Goal: Information Seeking & Learning: Learn about a topic

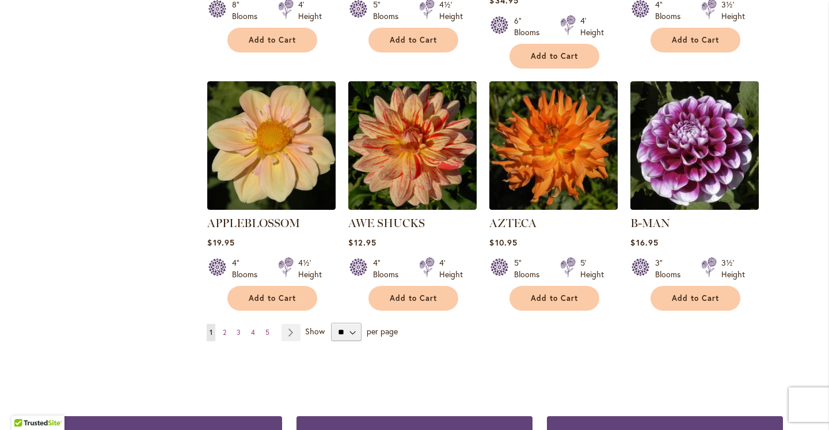
scroll to position [948, 0]
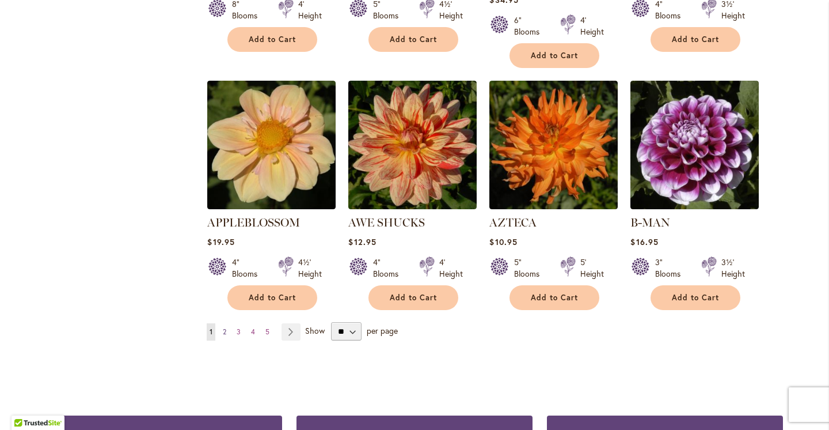
click at [226, 327] on span "2" at bounding box center [224, 331] width 3 height 9
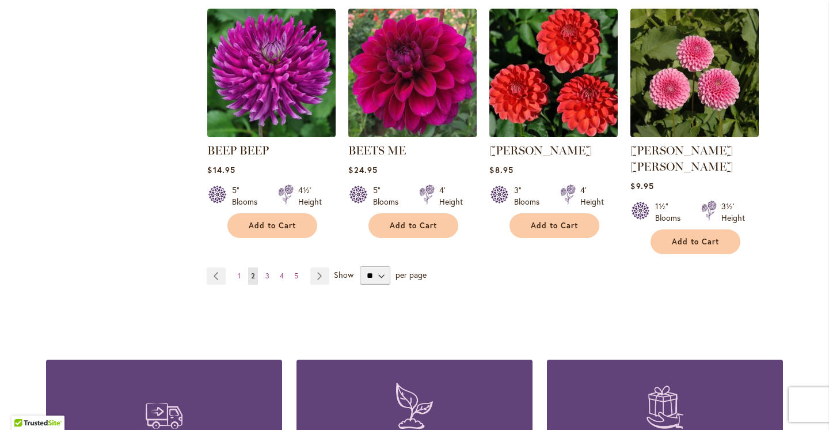
scroll to position [1010, 0]
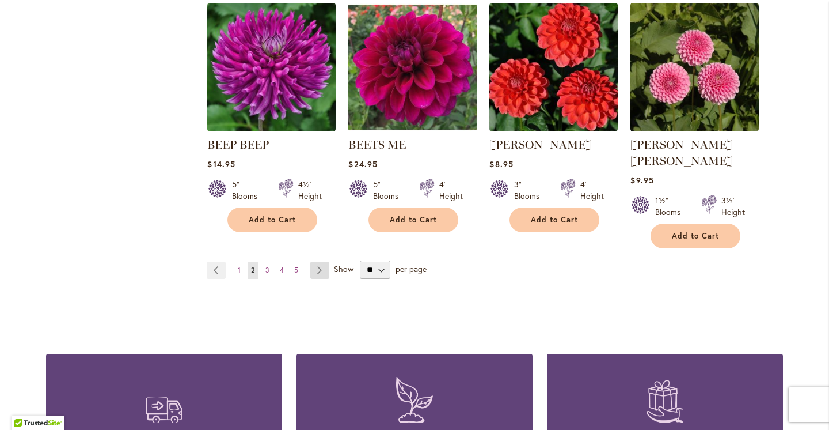
click at [316, 261] on link "Page Next" at bounding box center [319, 269] width 19 height 17
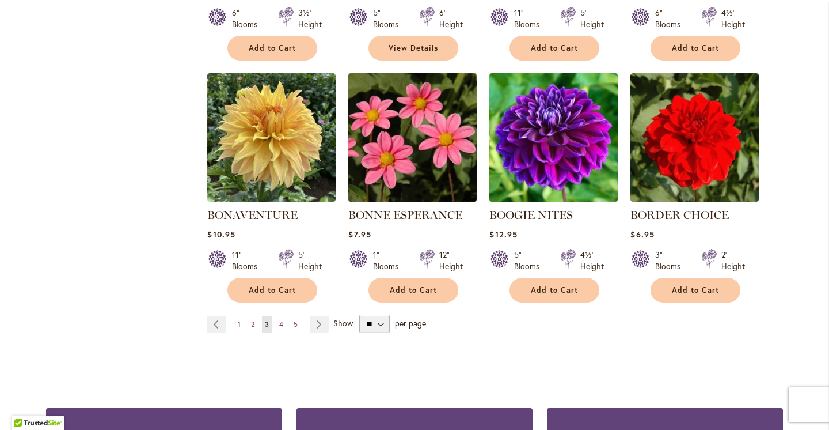
scroll to position [947, 0]
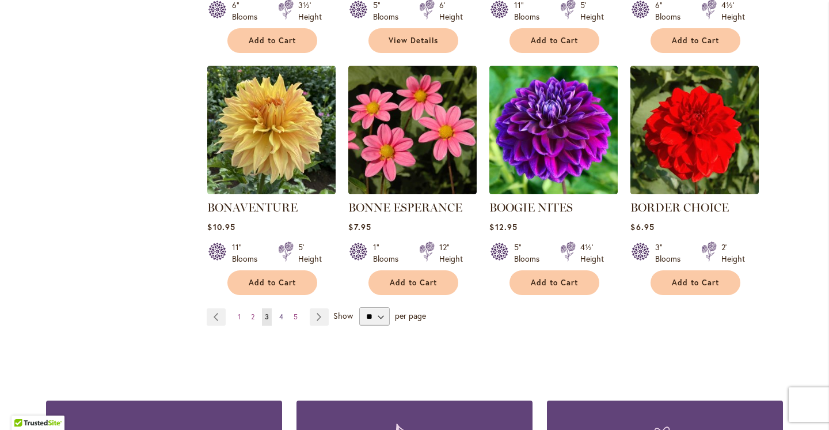
click at [283, 313] on span "4" at bounding box center [281, 316] width 4 height 9
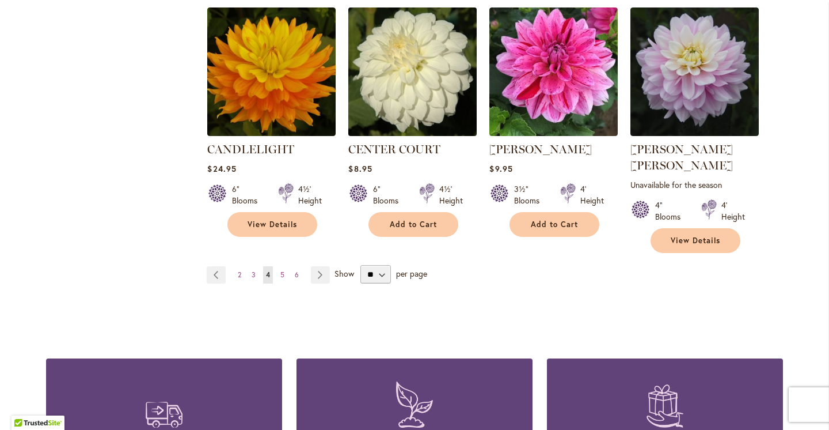
scroll to position [1023, 0]
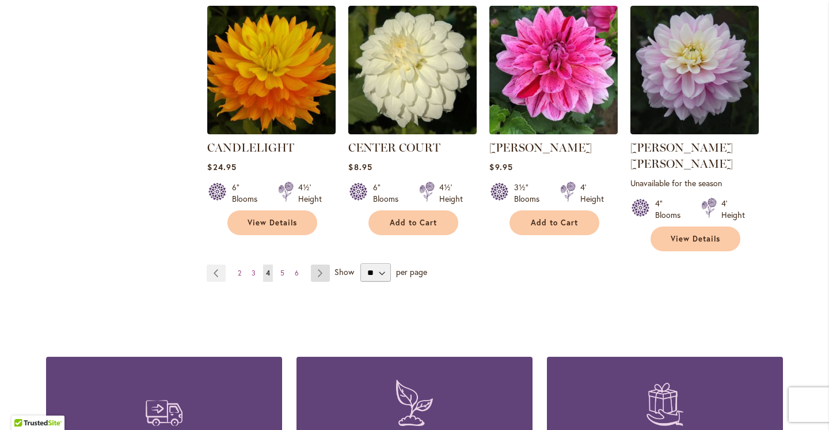
click at [320, 264] on link "Page Next" at bounding box center [320, 272] width 19 height 17
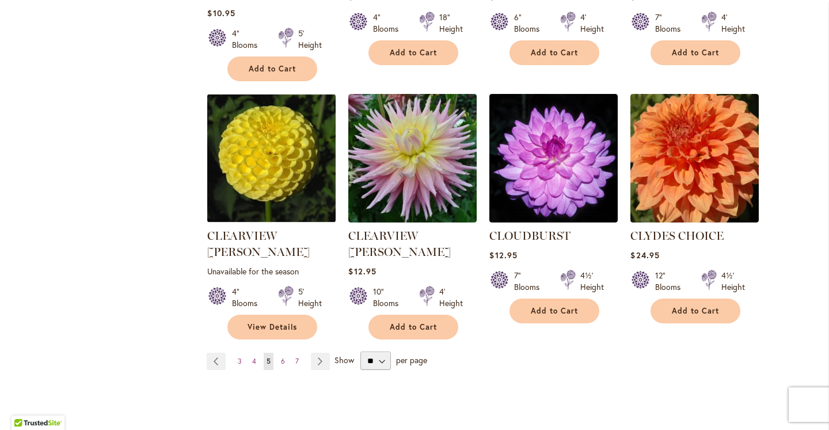
scroll to position [953, 0]
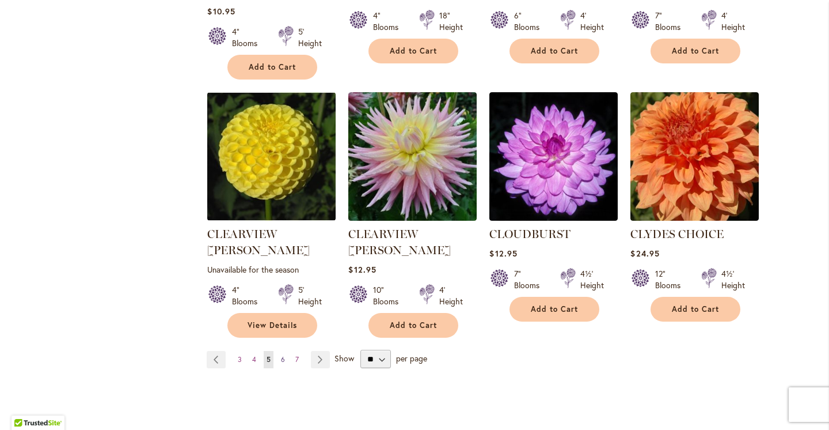
click at [285, 351] on link "Page 6" at bounding box center [283, 359] width 10 height 17
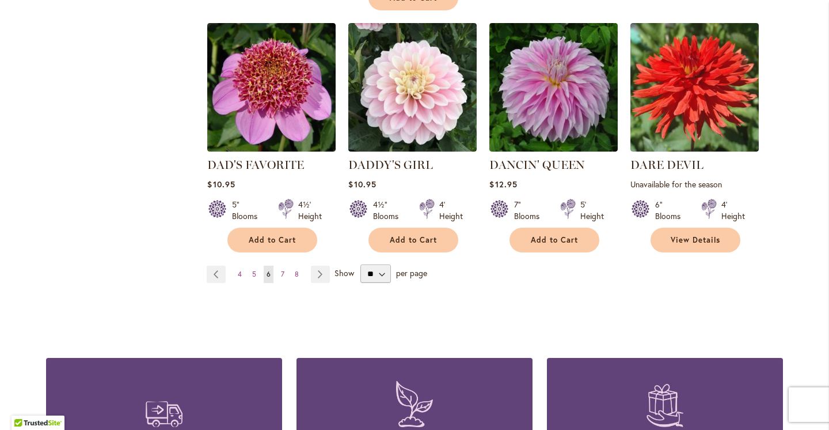
scroll to position [1034, 0]
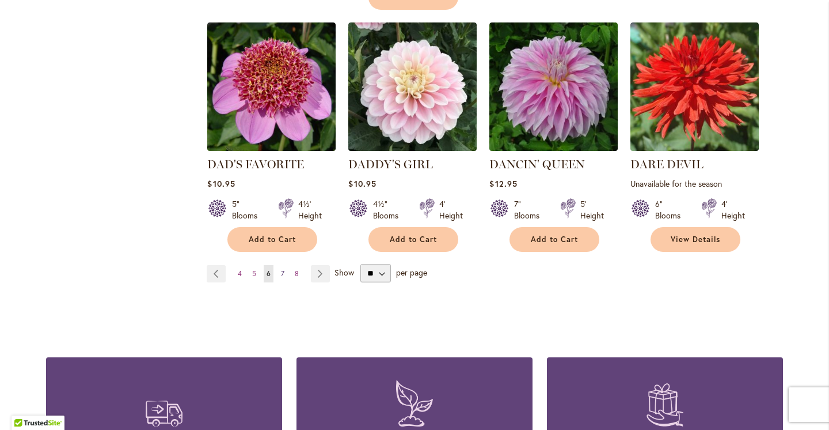
click at [285, 265] on link "Page 7" at bounding box center [282, 273] width 9 height 17
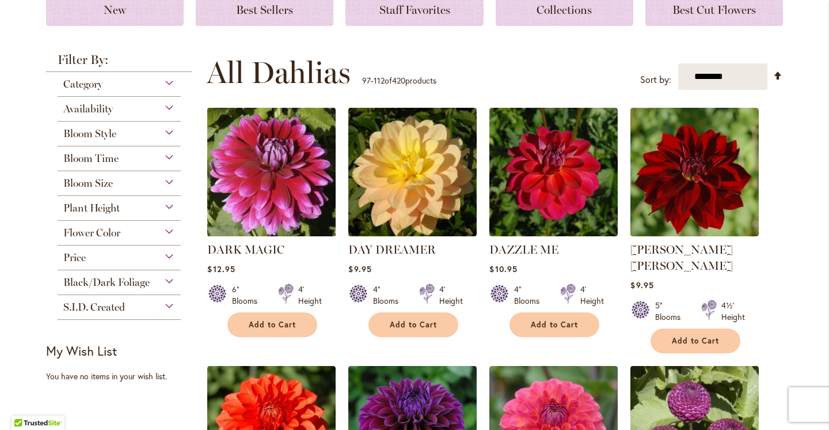
scroll to position [180, 0]
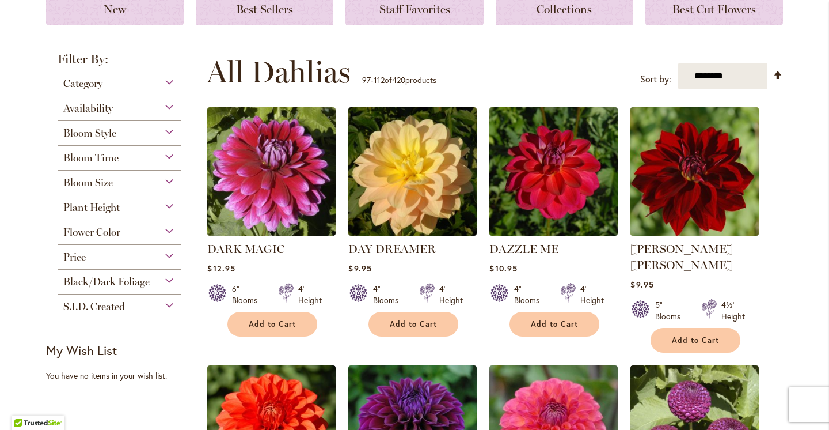
click at [669, 155] on img at bounding box center [695, 171] width 135 height 135
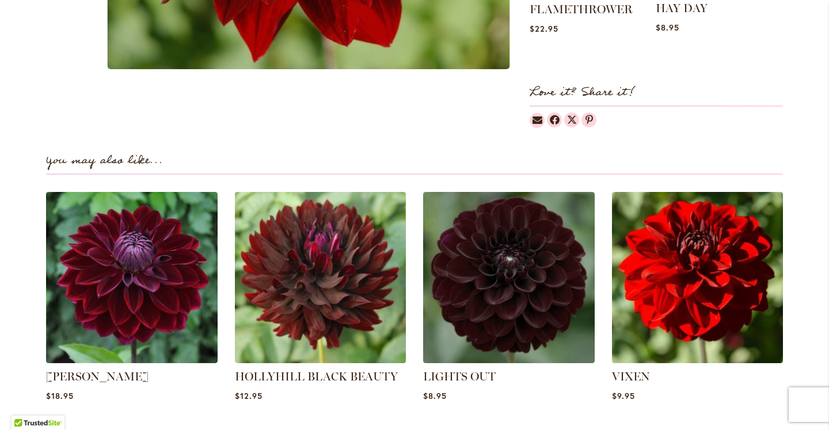
scroll to position [698, 0]
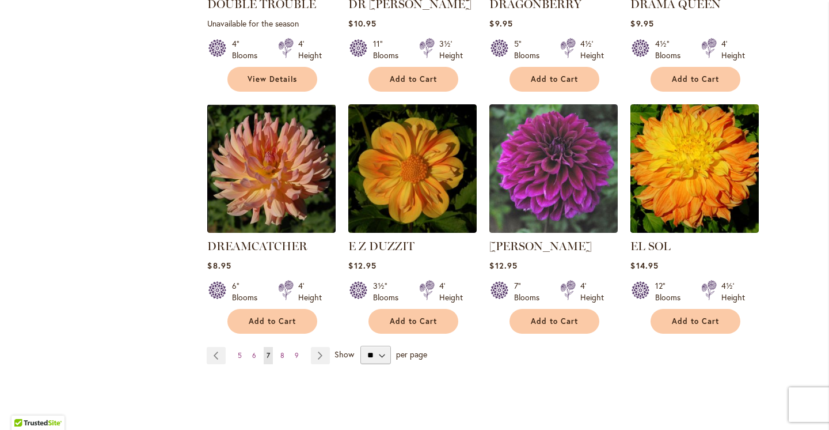
scroll to position [941, 0]
click at [283, 350] on span "8" at bounding box center [282, 354] width 4 height 9
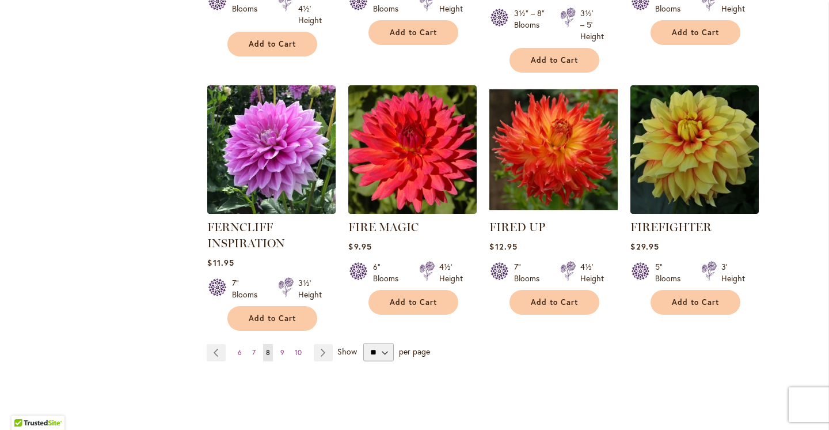
scroll to position [956, 0]
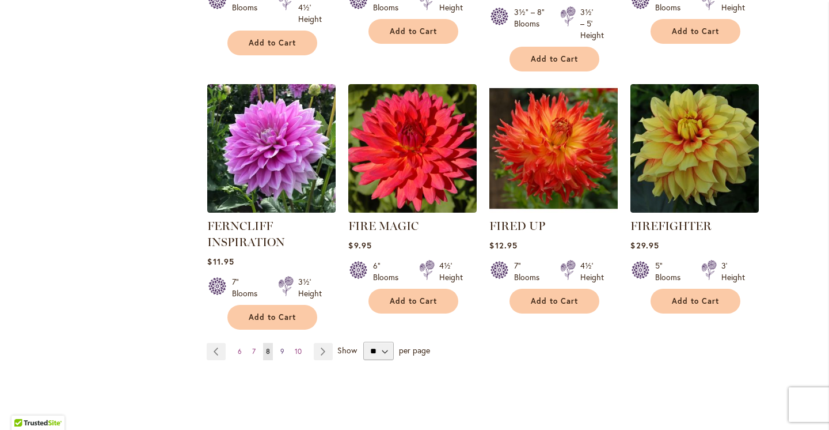
click at [284, 347] on span "9" at bounding box center [282, 351] width 4 height 9
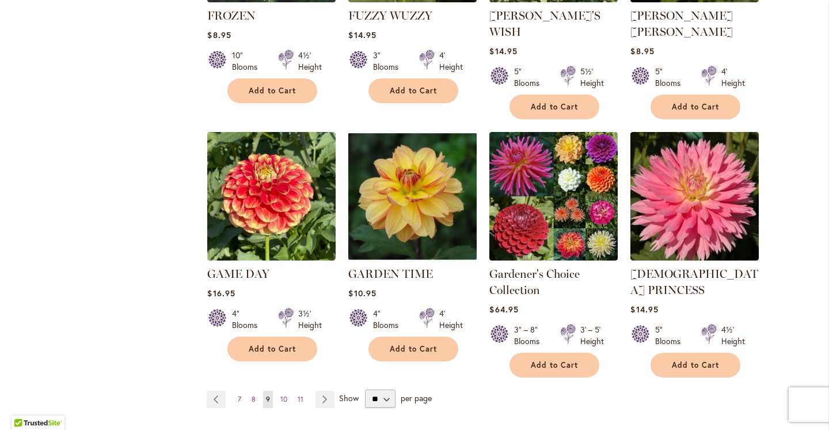
scroll to position [930, 0]
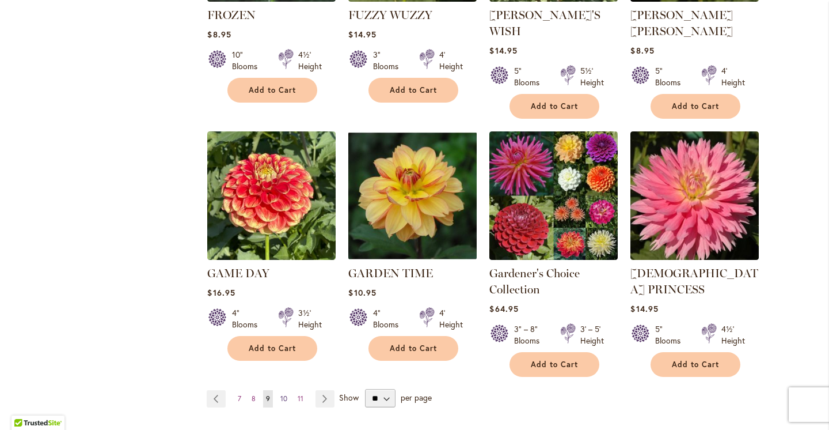
click at [284, 394] on span "10" at bounding box center [283, 398] width 7 height 9
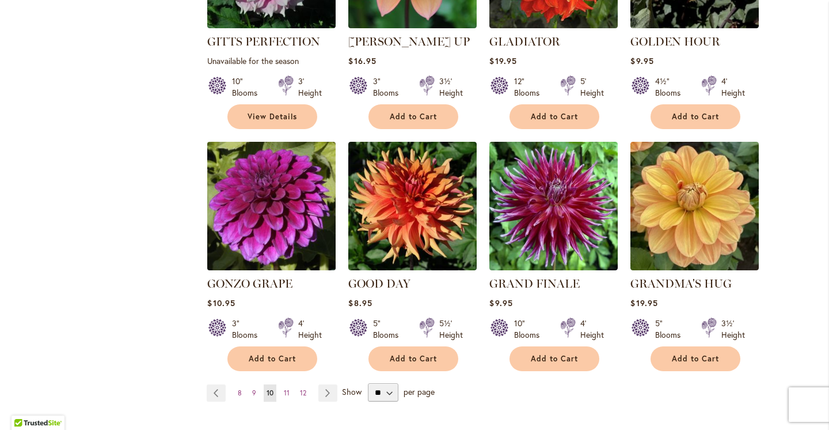
scroll to position [889, 0]
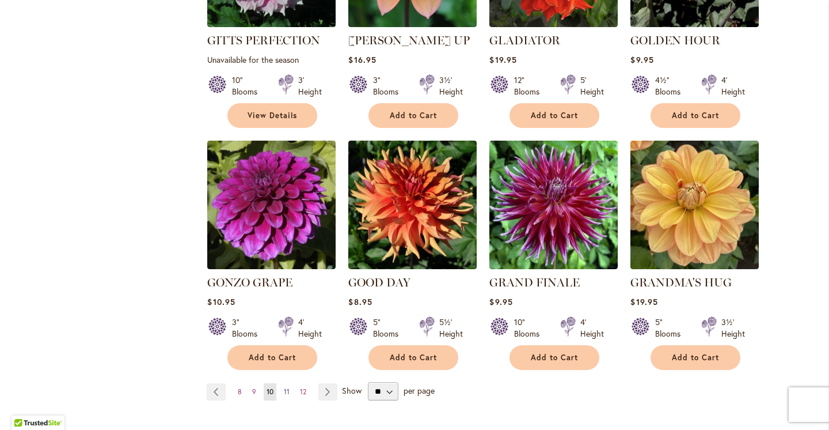
click at [290, 383] on link "Page 11" at bounding box center [287, 391] width 12 height 17
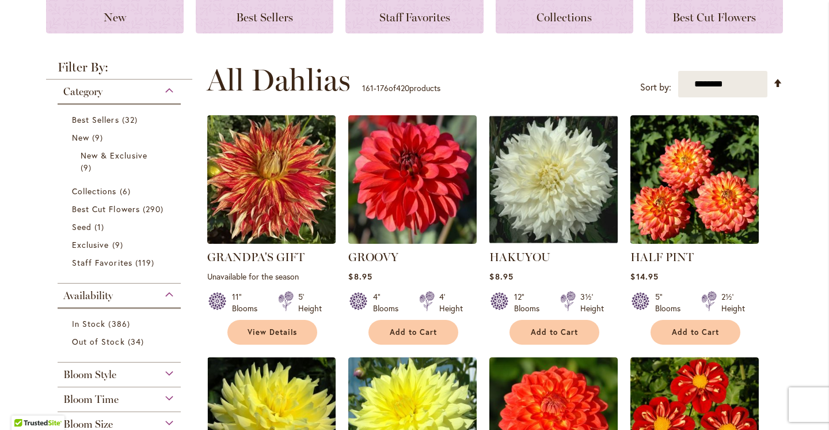
scroll to position [173, 0]
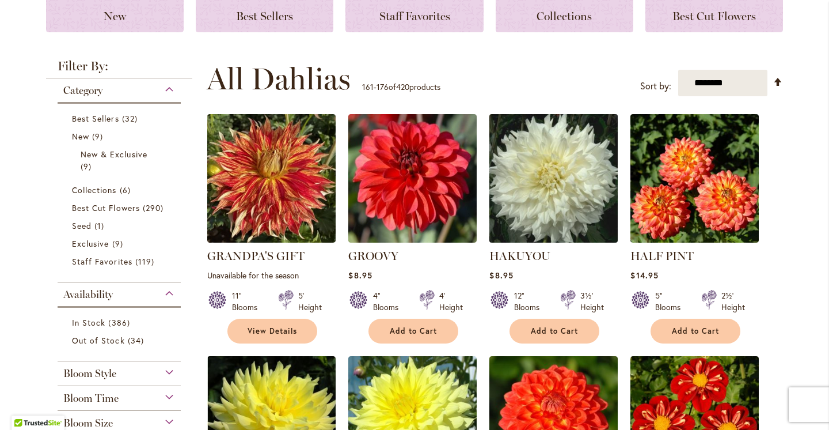
click at [522, 183] on img at bounding box center [554, 178] width 135 height 135
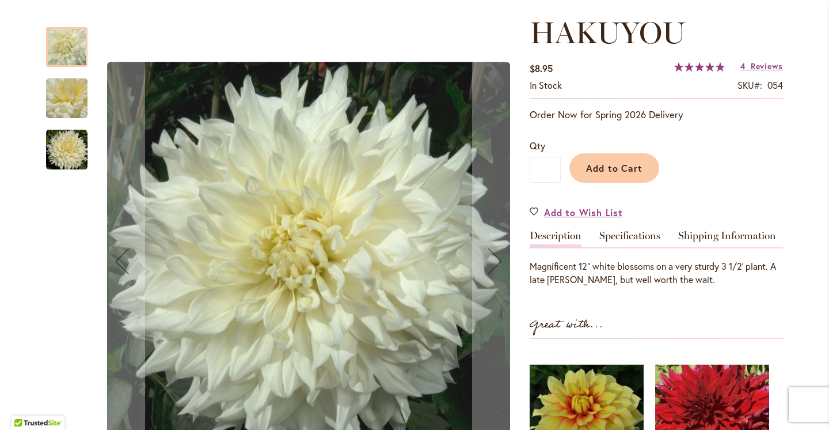
scroll to position [154, 0]
click at [62, 143] on img "Hakuyou" at bounding box center [66, 148] width 41 height 41
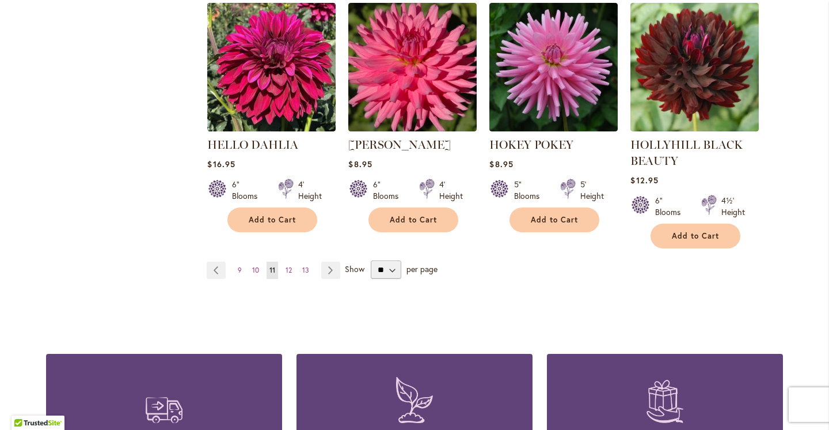
scroll to position [1054, 0]
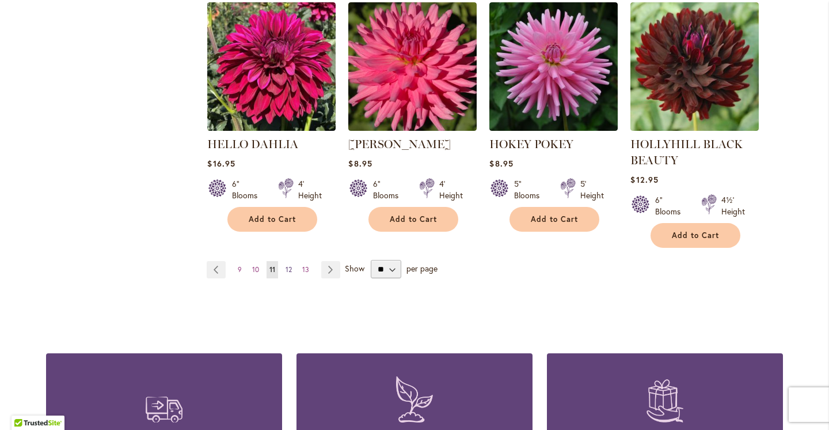
click at [290, 267] on span "12" at bounding box center [289, 269] width 6 height 9
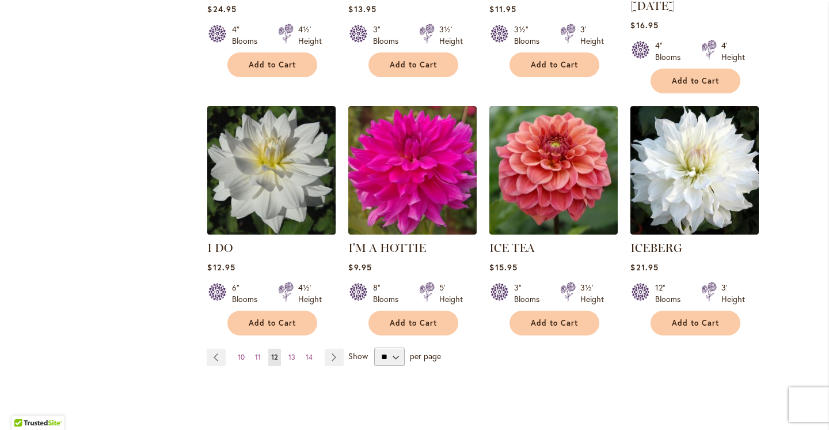
scroll to position [928, 0]
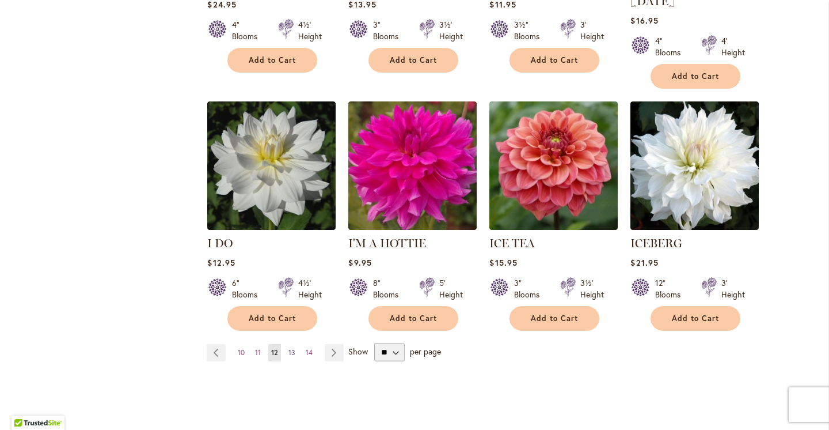
click at [295, 348] on span "13" at bounding box center [291, 352] width 7 height 9
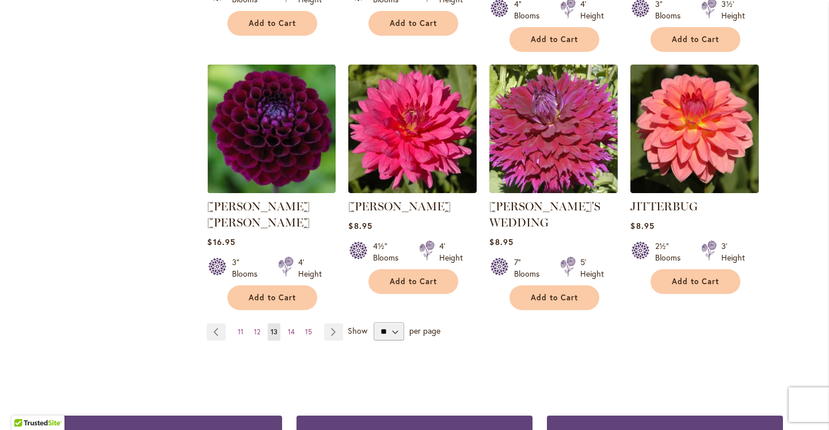
scroll to position [977, 0]
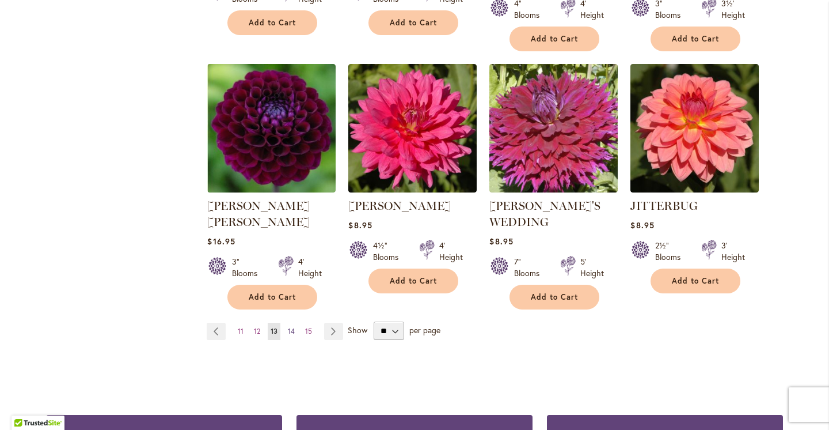
click at [293, 326] on span "14" at bounding box center [291, 330] width 7 height 9
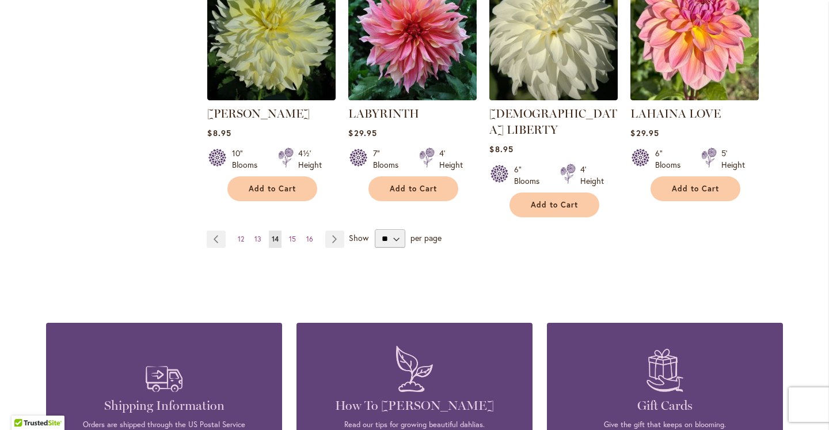
scroll to position [1051, 0]
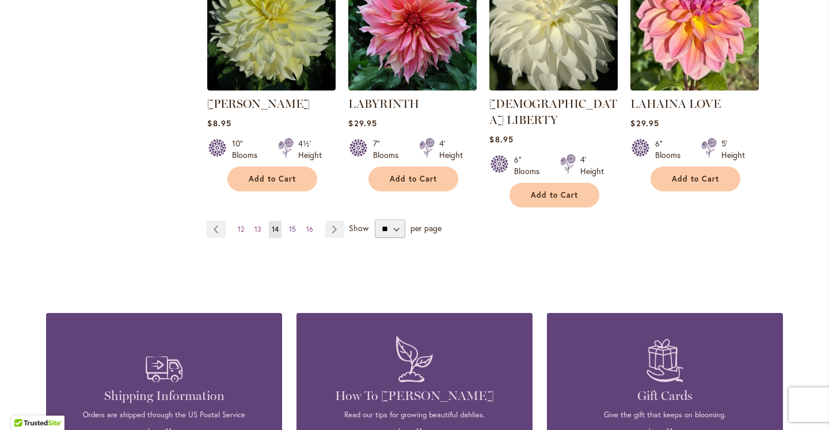
click at [293, 225] on span "15" at bounding box center [292, 229] width 7 height 9
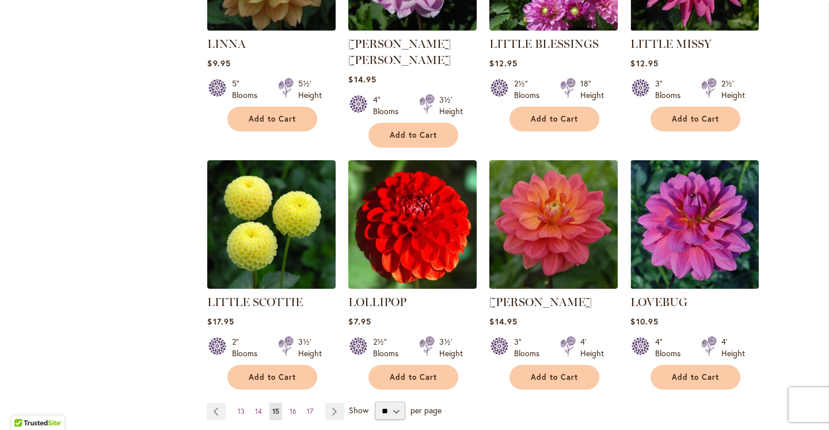
scroll to position [887, 0]
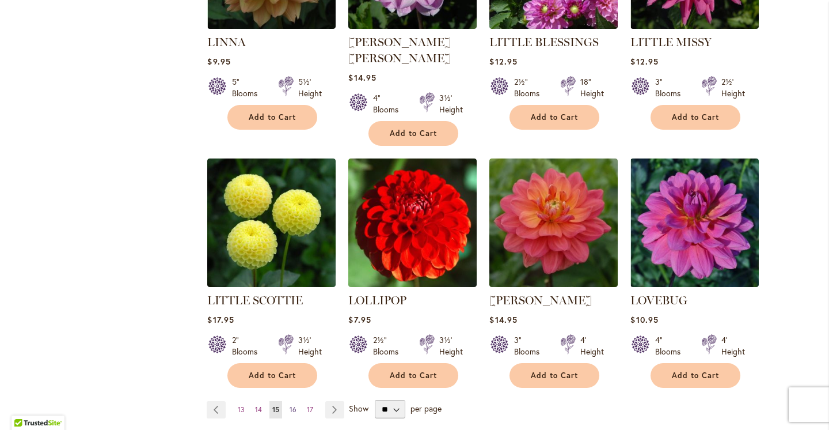
click at [295, 405] on span "16" at bounding box center [293, 409] width 7 height 9
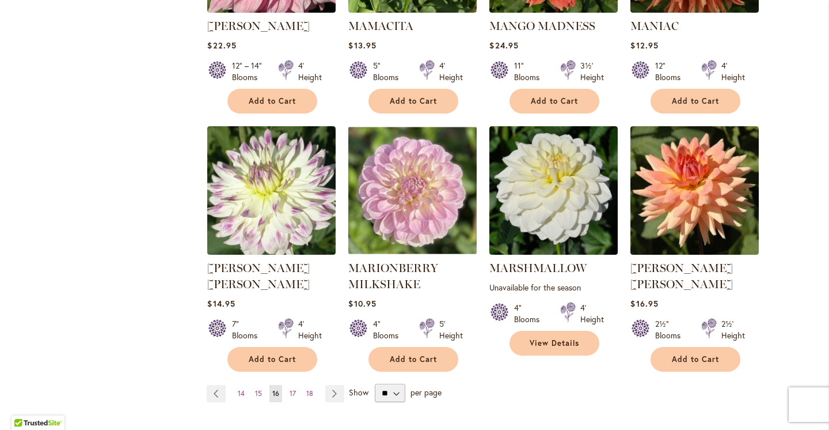
scroll to position [904, 0]
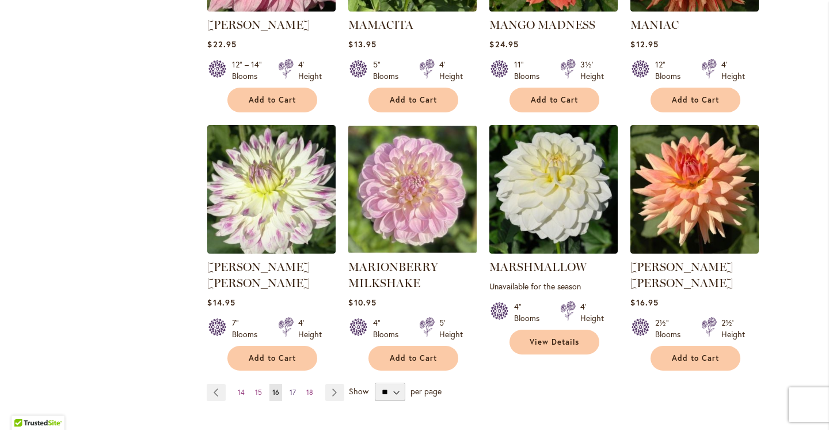
click at [295, 388] on span "17" at bounding box center [293, 392] width 6 height 9
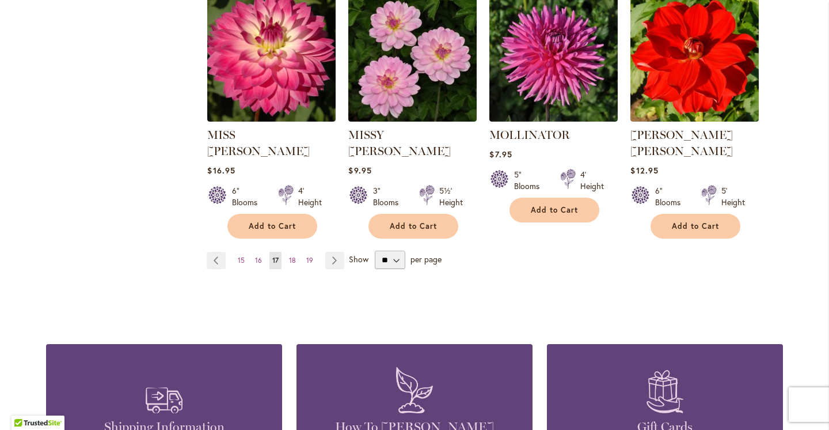
scroll to position [1022, 0]
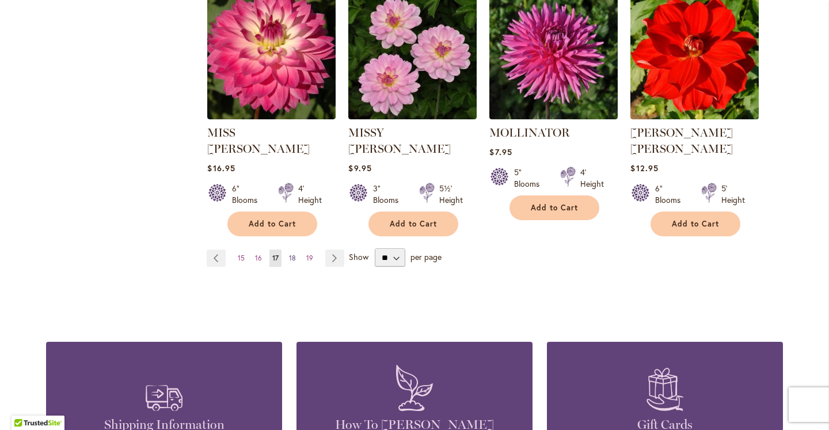
click at [292, 253] on span "18" at bounding box center [292, 257] width 7 height 9
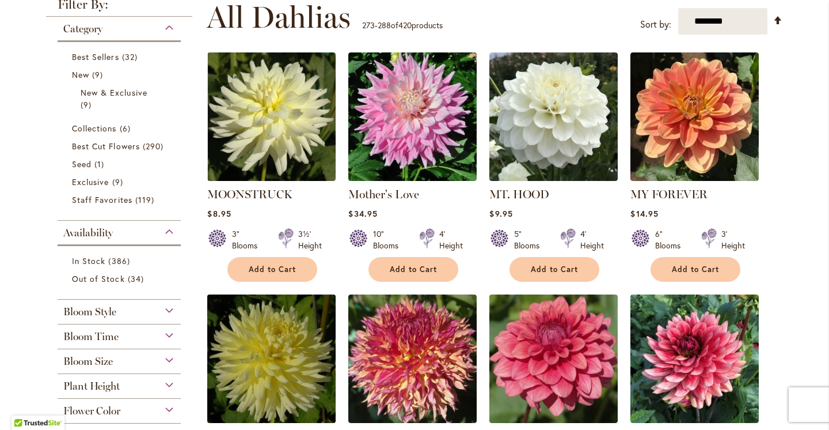
scroll to position [227, 0]
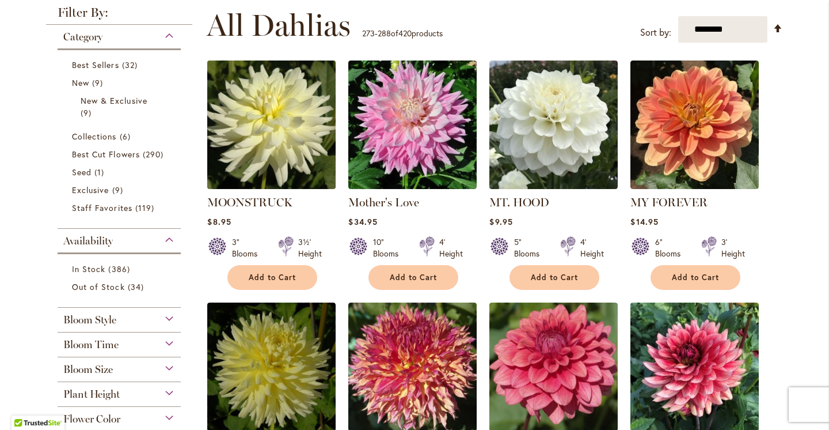
click at [287, 172] on img at bounding box center [271, 125] width 135 height 135
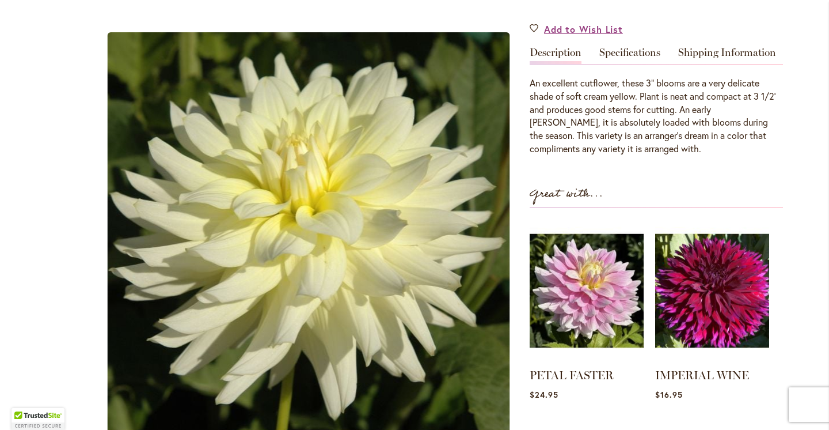
scroll to position [338, 0]
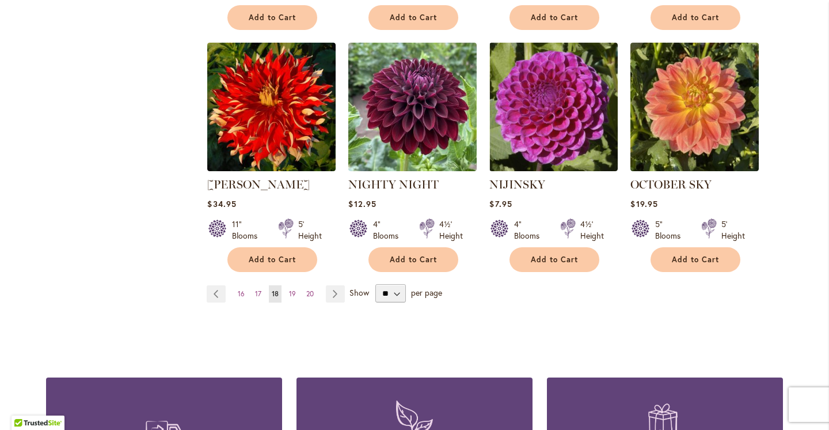
scroll to position [988, 0]
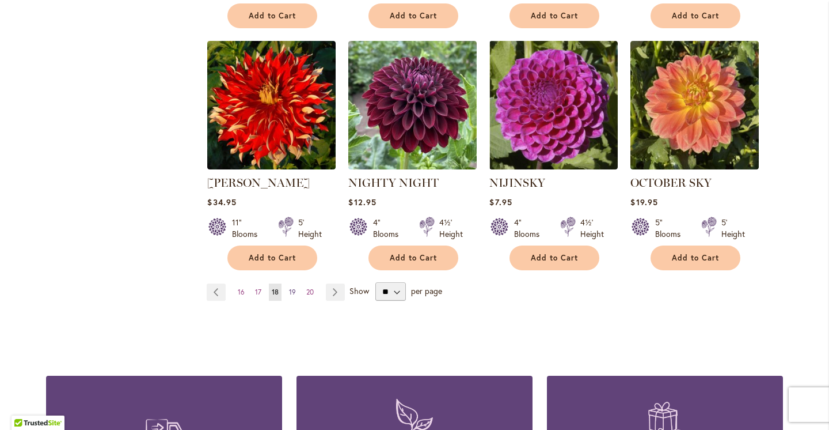
click at [292, 287] on span "19" at bounding box center [292, 291] width 7 height 9
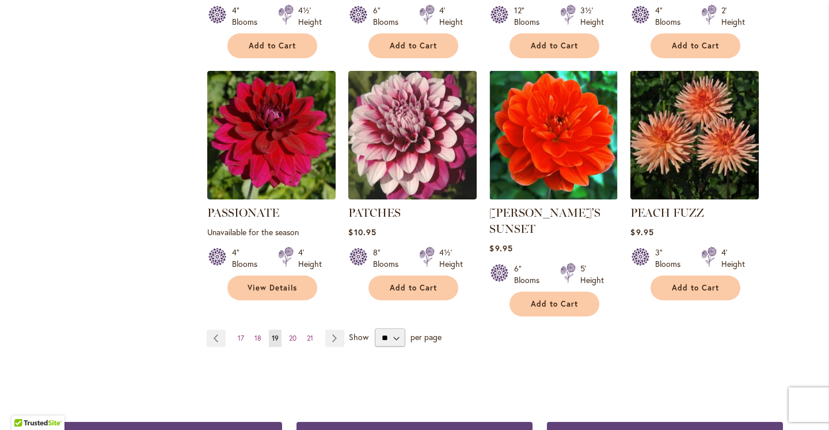
scroll to position [959, 0]
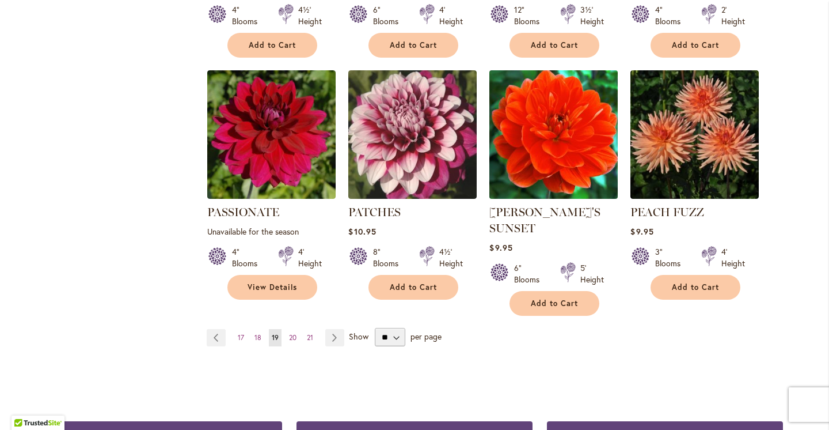
click at [521, 109] on img at bounding box center [554, 134] width 135 height 135
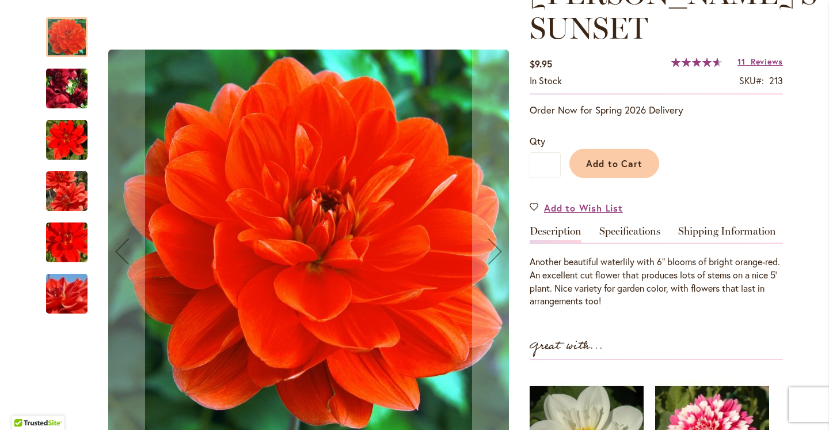
scroll to position [193, 0]
click at [77, 96] on img "PATRICIA ANN'S SUNSET" at bounding box center [66, 89] width 83 height 62
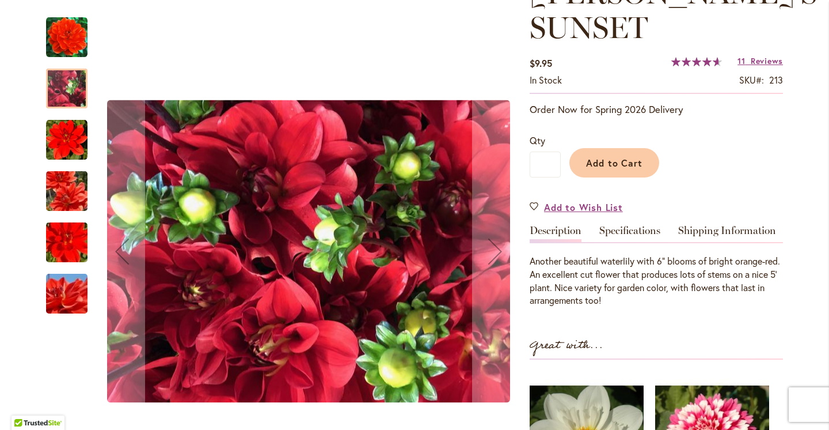
click at [73, 157] on img "PATRICIA ANN'S SUNSET" at bounding box center [66, 139] width 41 height 41
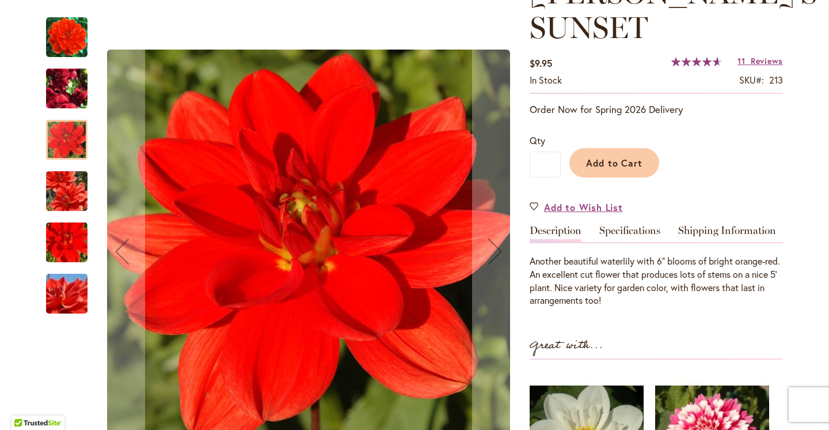
click at [73, 203] on img "PATRICIA ANN'S SUNSET" at bounding box center [66, 191] width 83 height 55
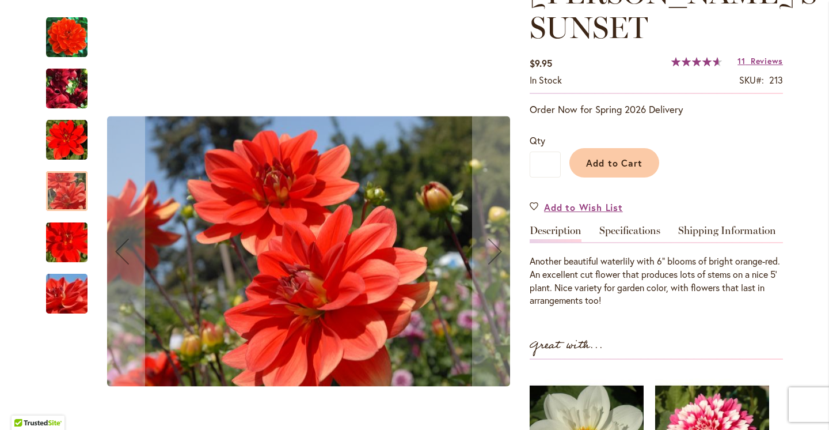
click at [69, 242] on img "PATRICIA ANN'S SUNSET" at bounding box center [66, 242] width 83 height 55
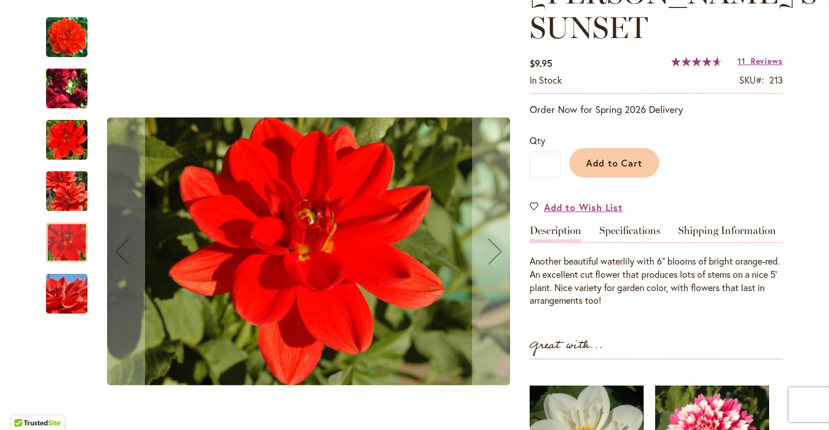
click at [68, 241] on div at bounding box center [66, 242] width 41 height 40
click at [75, 295] on img "PATRICIA ANN'S SUNSET" at bounding box center [66, 293] width 83 height 55
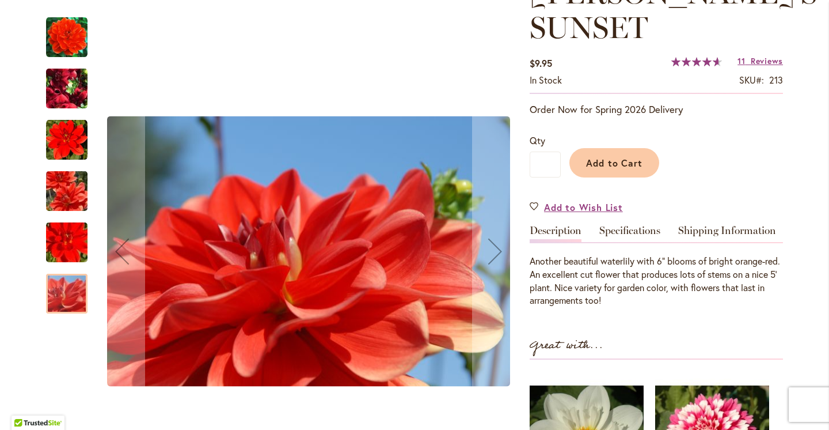
click at [68, 241] on img "PATRICIA ANN'S SUNSET" at bounding box center [66, 242] width 83 height 55
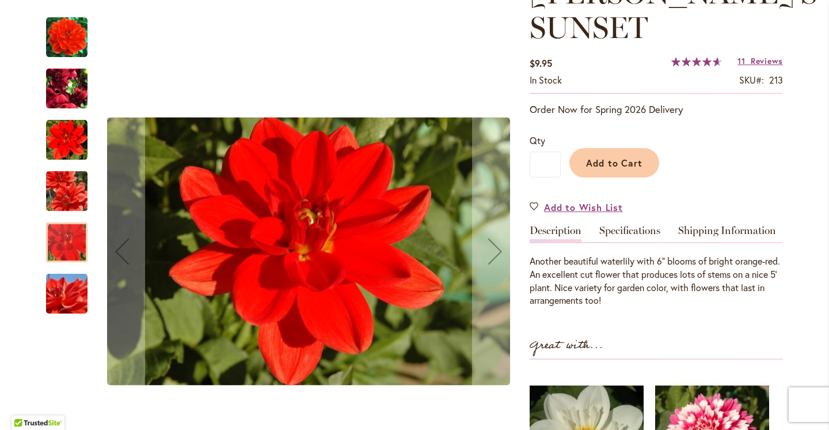
click at [63, 189] on img "PATRICIA ANN'S SUNSET" at bounding box center [66, 191] width 83 height 55
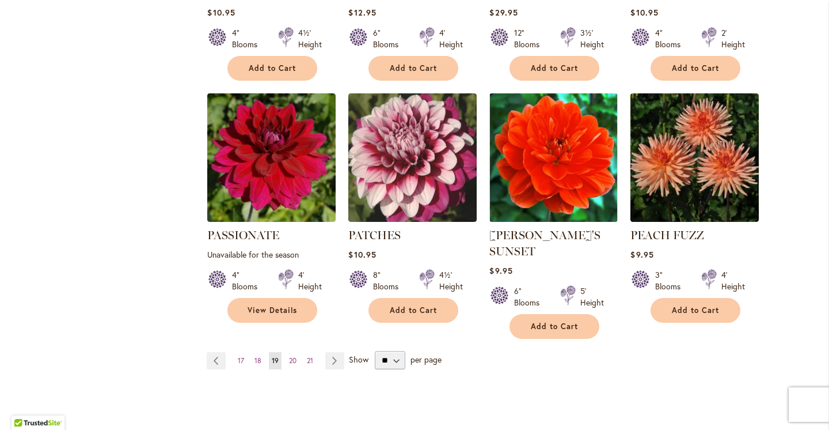
scroll to position [952, 0]
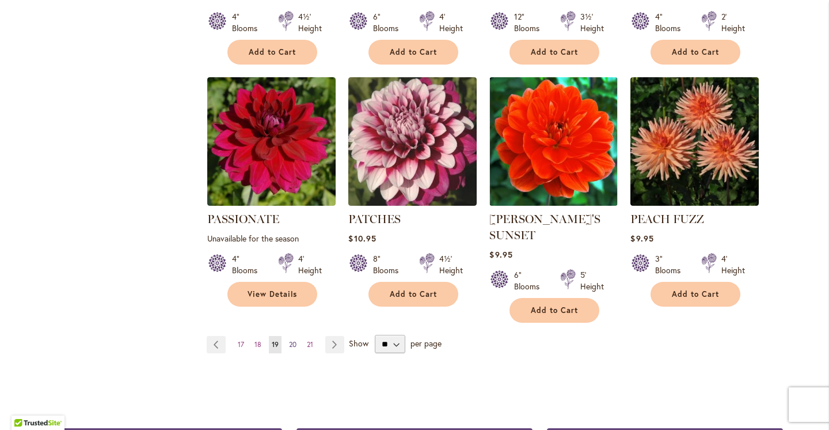
click at [294, 340] on span "20" at bounding box center [292, 344] width 7 height 9
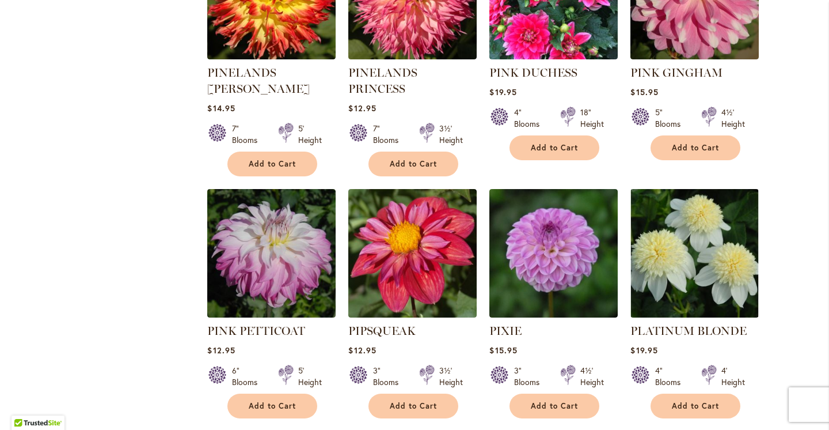
scroll to position [873, 0]
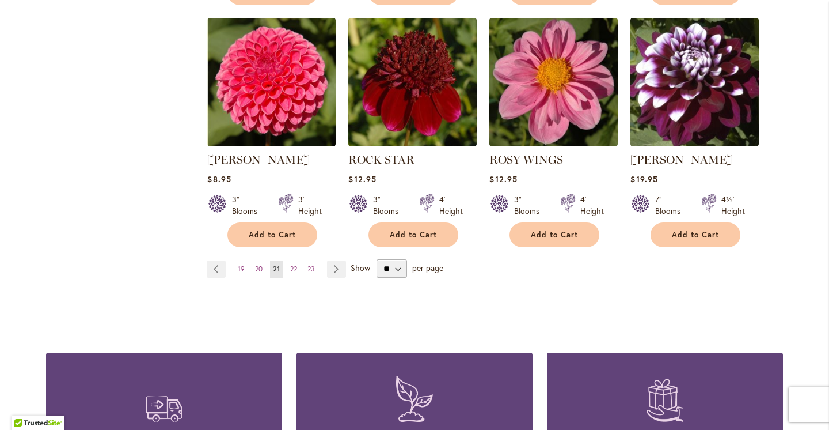
scroll to position [1013, 0]
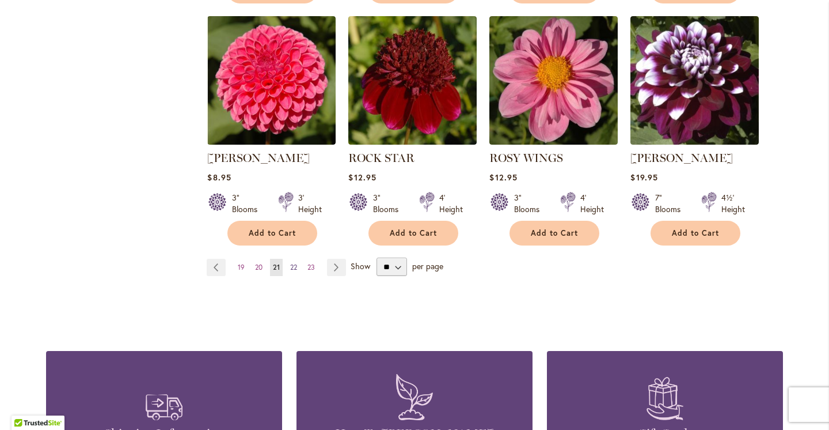
click at [294, 263] on span "22" at bounding box center [293, 267] width 7 height 9
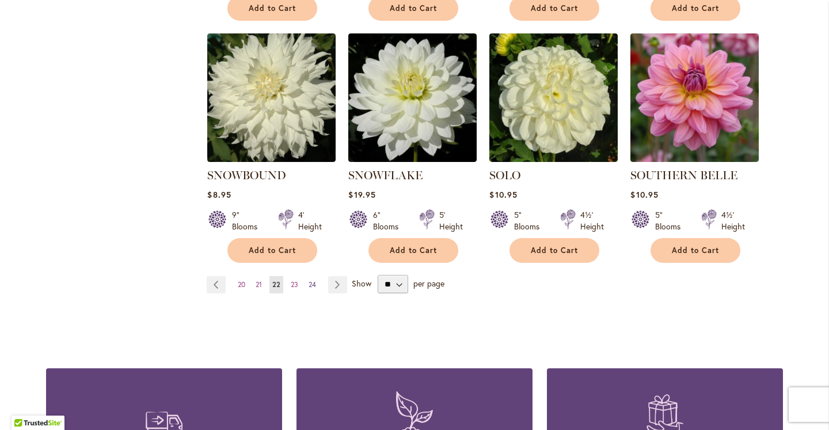
scroll to position [997, 0]
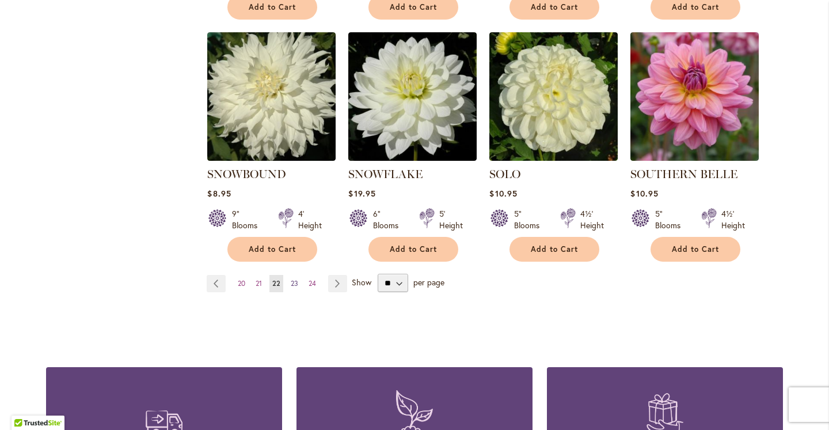
click at [298, 279] on span "23" at bounding box center [294, 283] width 7 height 9
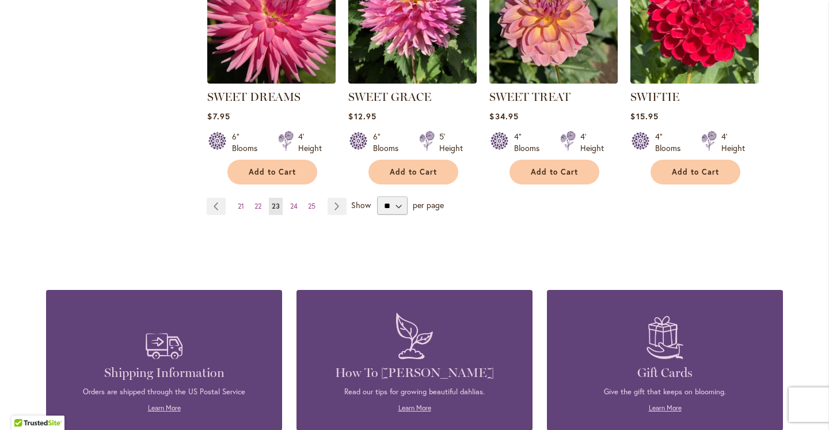
scroll to position [1079, 0]
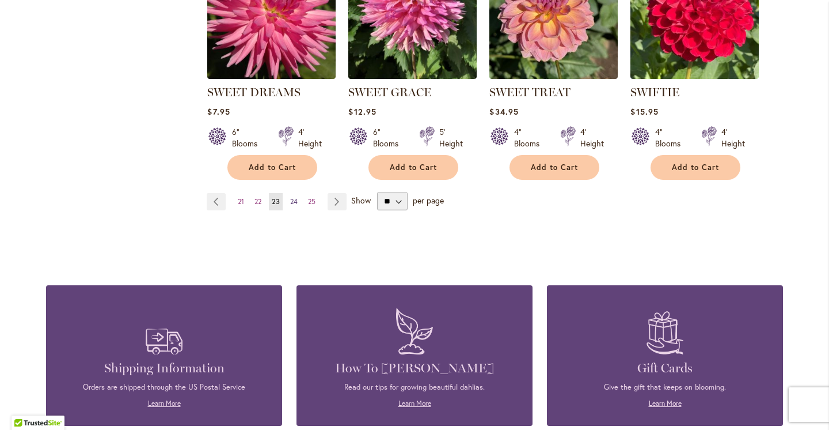
click at [297, 197] on span "24" at bounding box center [293, 201] width 7 height 9
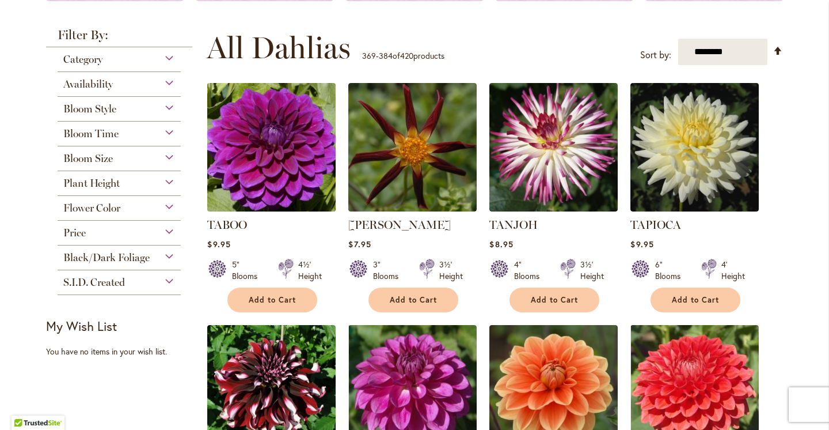
scroll to position [206, 0]
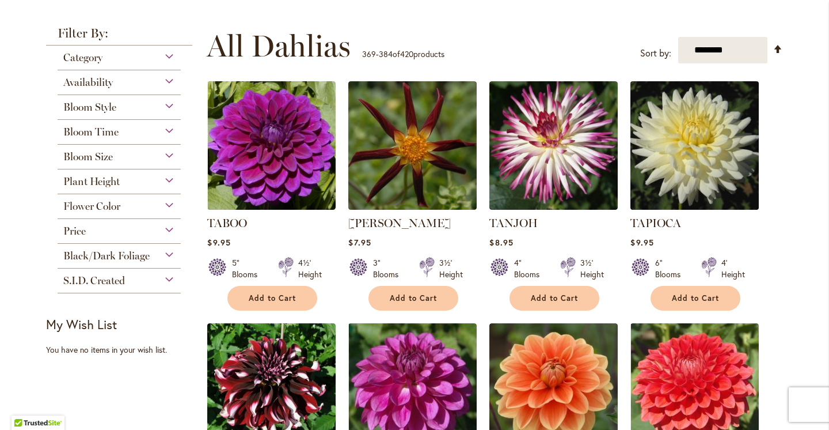
click at [661, 153] on img at bounding box center [695, 145] width 135 height 135
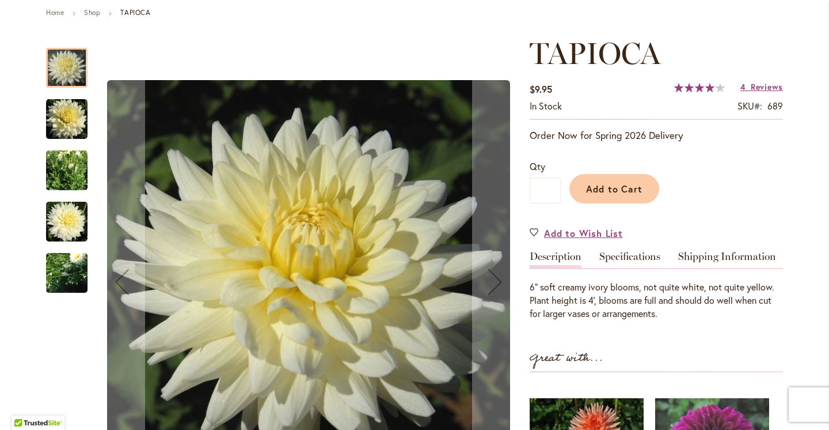
scroll to position [148, 0]
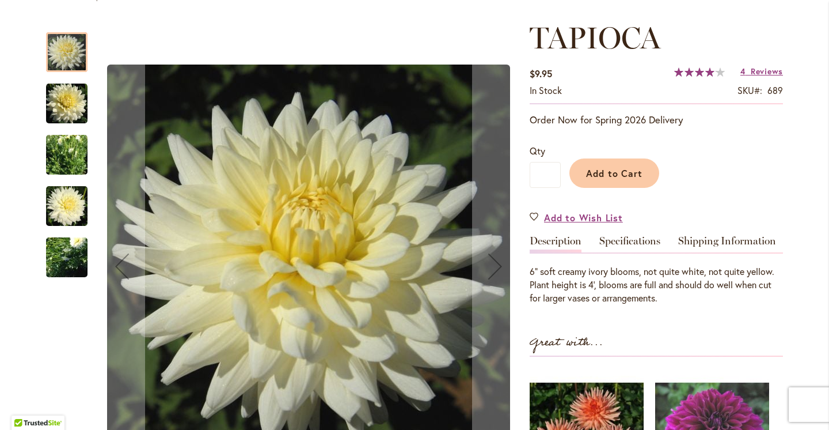
click at [73, 108] on img "TAPIOCA" at bounding box center [66, 103] width 41 height 43
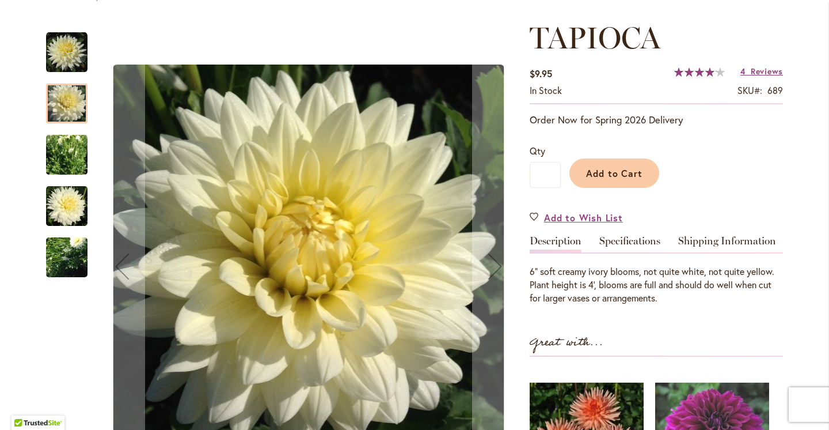
click at [60, 204] on img "TAPIOCA" at bounding box center [66, 206] width 41 height 45
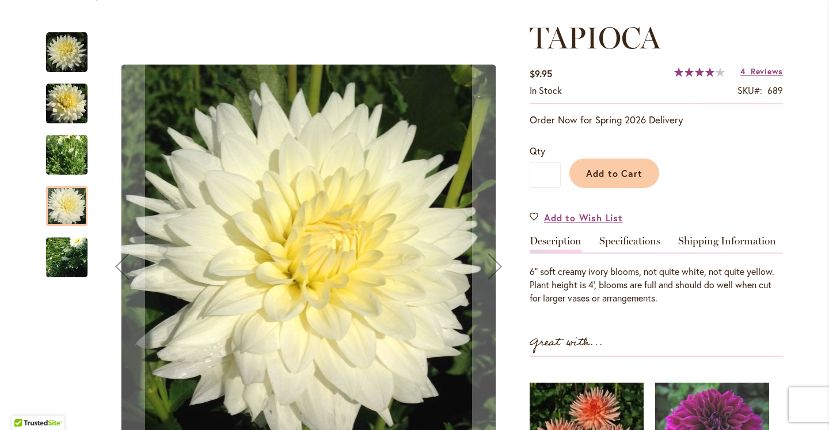
click at [73, 258] on img "TAPIOCA" at bounding box center [66, 257] width 83 height 62
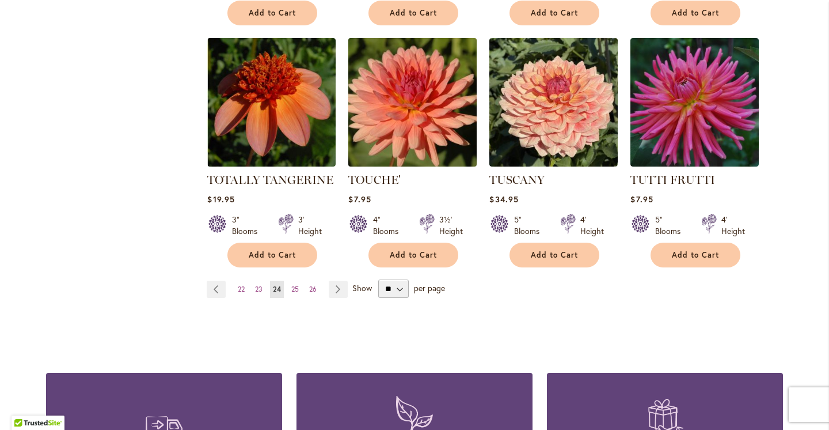
scroll to position [995, 0]
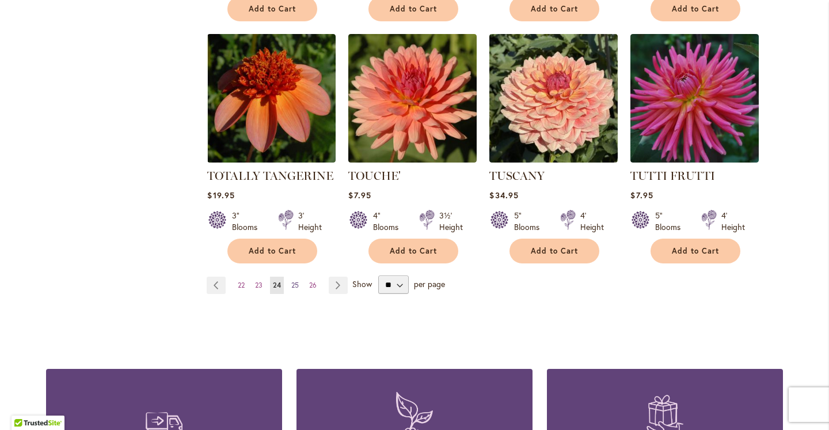
click at [296, 280] on span "25" at bounding box center [294, 284] width 7 height 9
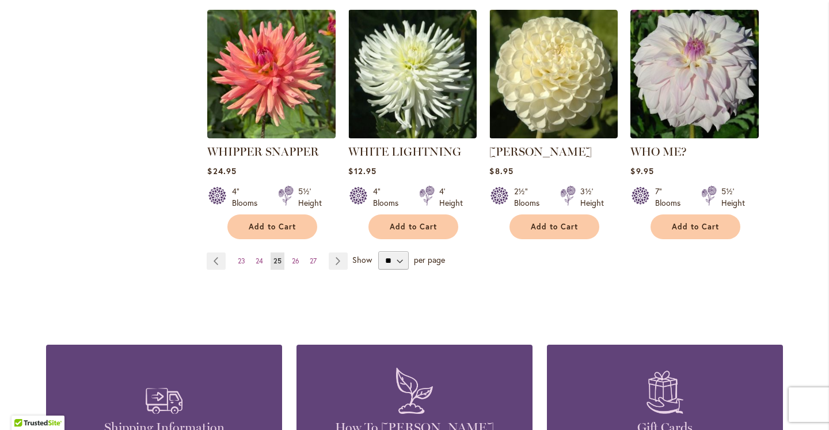
scroll to position [1029, 0]
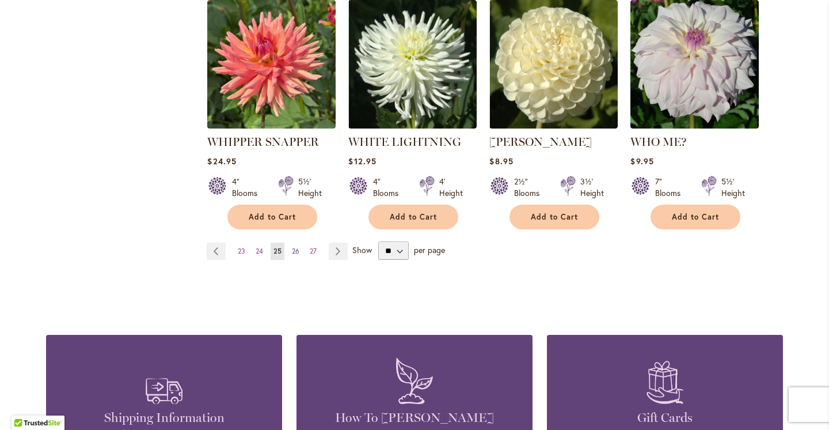
click at [298, 246] on span "26" at bounding box center [295, 250] width 7 height 9
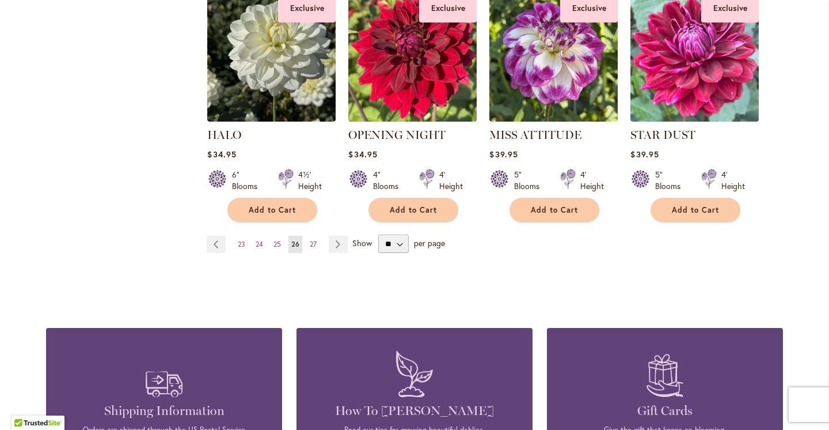
scroll to position [1021, 0]
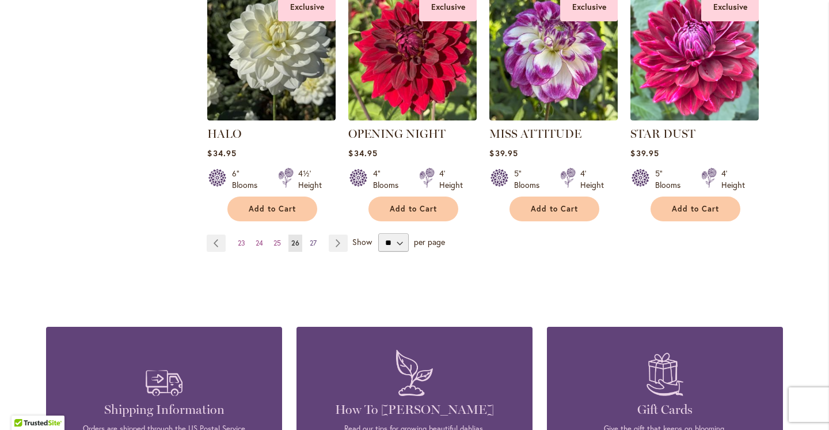
click at [312, 240] on span "27" at bounding box center [313, 242] width 7 height 9
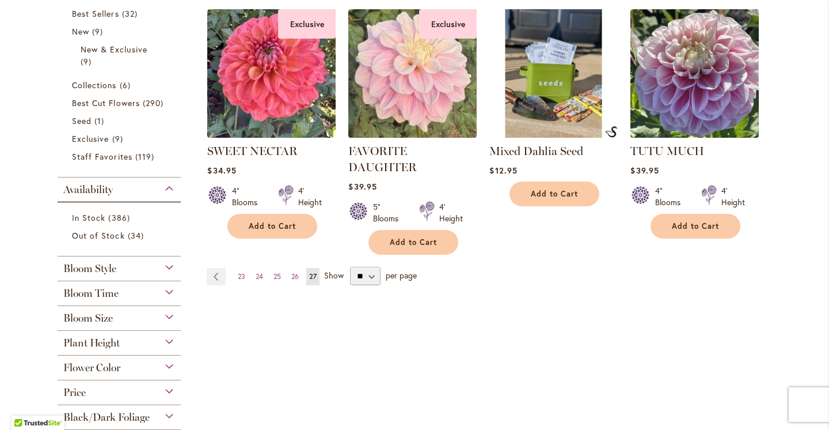
scroll to position [280, 0]
